Goal: Transaction & Acquisition: Subscribe to service/newsletter

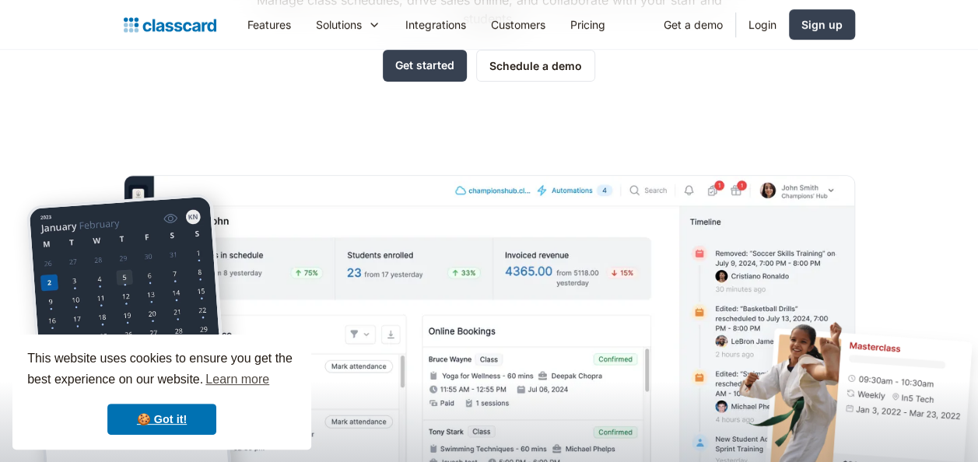
scroll to position [249, 0]
click at [822, 20] on div "Sign up" at bounding box center [822, 24] width 41 height 16
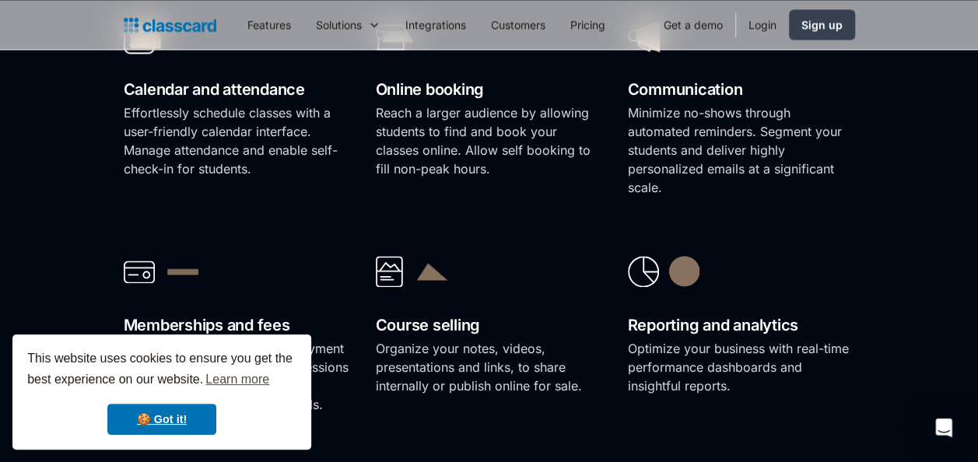
scroll to position [1183, 0]
